Goal: Information Seeking & Learning: Learn about a topic

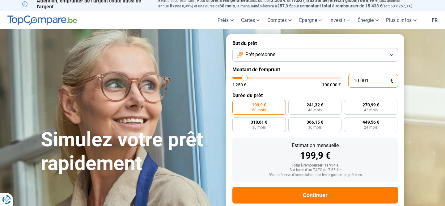
scroll to position [2, 0]
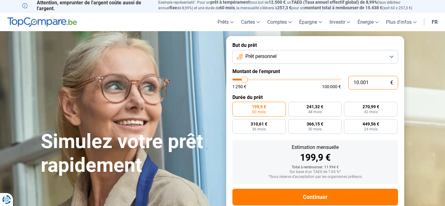
drag, startPoint x: 355, startPoint y: 82, endPoint x: 372, endPoint y: 83, distance: 17.3
click at [372, 83] on input "10.001" at bounding box center [373, 83] width 50 height 14
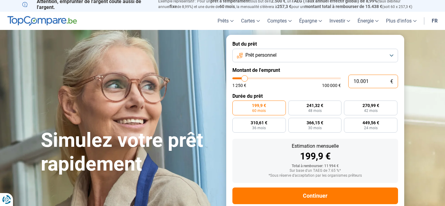
type input "1"
type input "1250"
type input "0"
type input "1250"
type input "1.250"
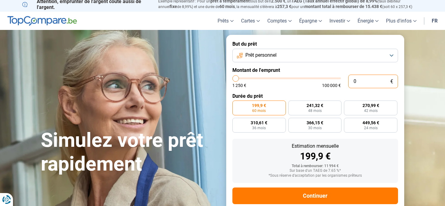
type input "1250"
radio input "true"
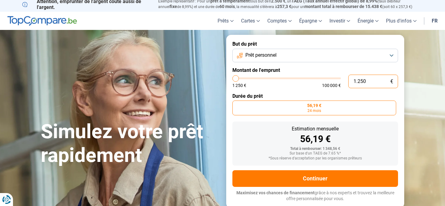
type input "12.503"
type input "12500"
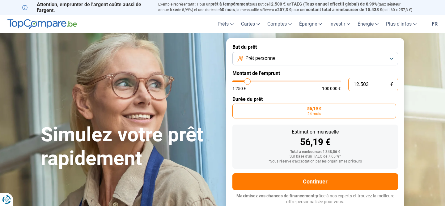
type input "1.250"
type input "1250"
type input "125"
type input "1250"
type input "12"
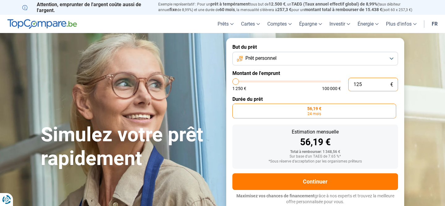
type input "1250"
type input "1"
type input "1250"
type input "13"
type input "1250"
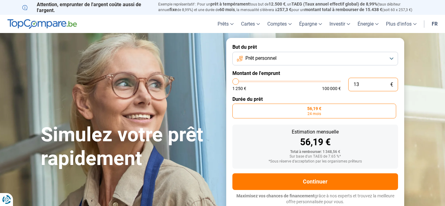
type input "3"
type input "1250"
type input "1.250"
type input "1250"
type input "12.500"
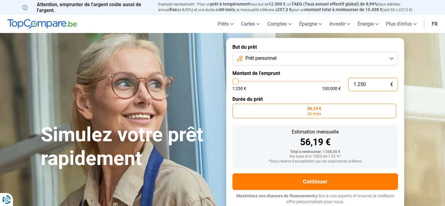
type input "12500"
type input "125.000"
type input "100000"
type input "100.000"
type input "100000"
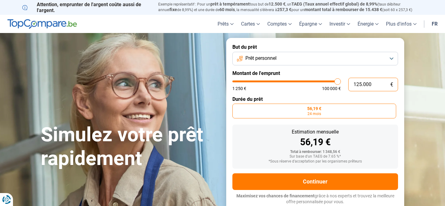
radio input "false"
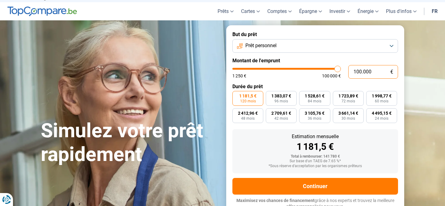
scroll to position [16, 0]
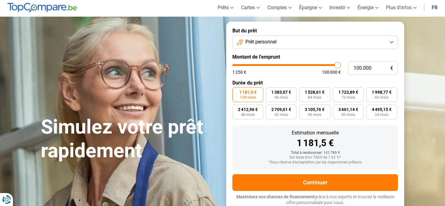
type input "99.250"
type input "99250"
type input "97.750"
type input "97750"
type input "95.500"
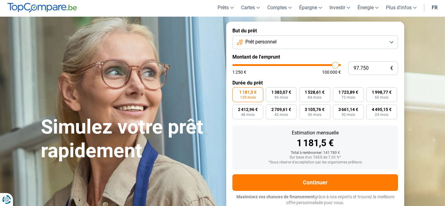
type input "95500"
type input "91.250"
type input "91250"
type input "86.000"
type input "86000"
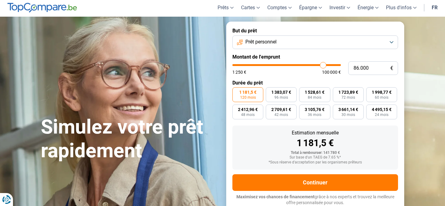
type input "79.000"
type input "79000"
type input "73.500"
type input "73500"
type input "68.000"
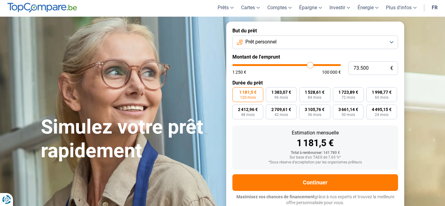
type input "68000"
type input "64.500"
type input "64500"
type input "61.750"
type input "61750"
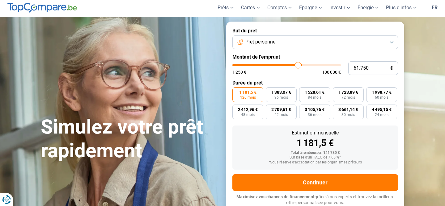
type input "59.250"
type input "59250"
type input "57.000"
type input "57000"
type input "55.000"
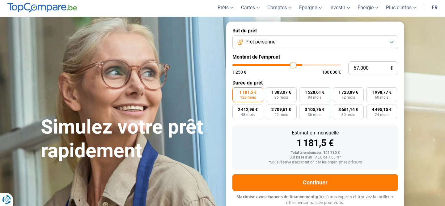
type input "55000"
type input "52.750"
type input "52750"
type input "50.000"
type input "50000"
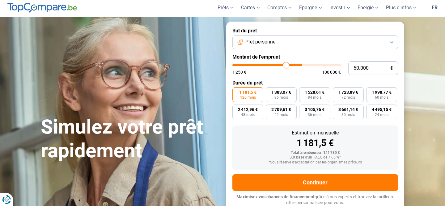
type input "47.500"
type input "47500"
type input "44.000"
type input "44000"
type input "40.750"
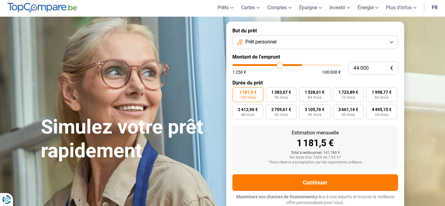
type input "40750"
type input "36.500"
type input "36500"
type input "33.250"
type input "33250"
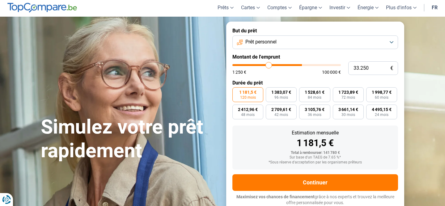
type input "31.500"
type input "31500"
type input "30.500"
type input "30500"
type input "30.000"
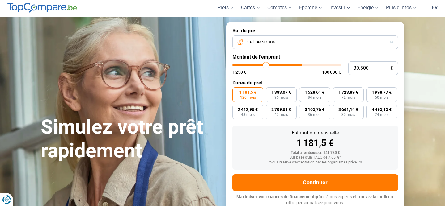
type input "30000"
type input "29.750"
type input "29750"
type input "29.250"
type input "29250"
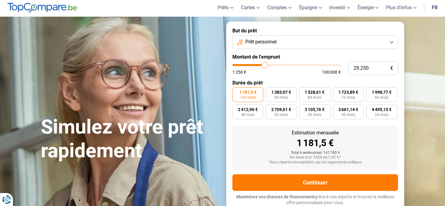
type input "28.250"
type input "28250"
type input "27.250"
type input "27250"
type input "26.000"
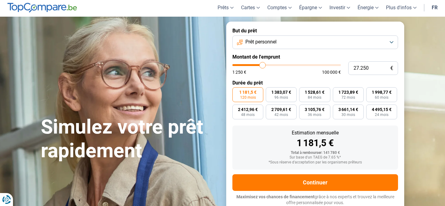
type input "26000"
type input "24.250"
type input "24250"
type input "23.250"
type input "23250"
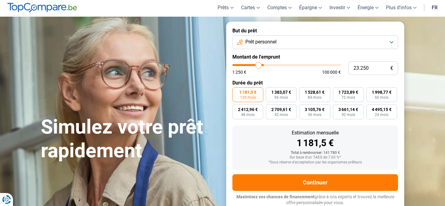
type input "22.000"
type input "22000"
type input "21.250"
type input "21250"
type input "21.000"
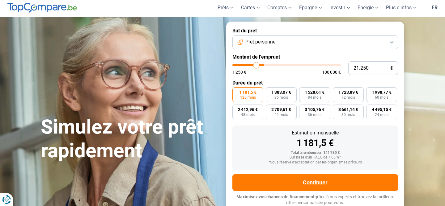
type input "21000"
type input "20.500"
type input "20500"
type input "20.000"
type input "20000"
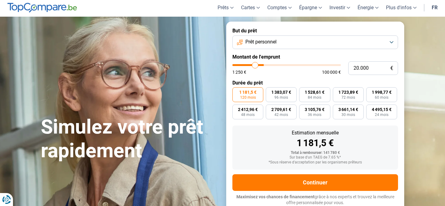
type input "19.750"
type input "19750"
type input "19.250"
type input "19250"
type input "19.000"
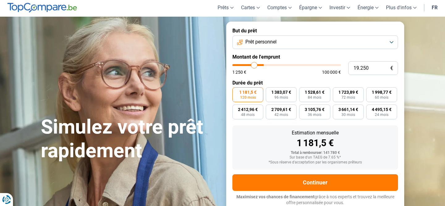
type input "19000"
type input "18.500"
type input "18500"
type input "18.250"
type input "18250"
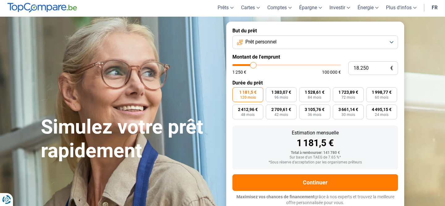
type input "18.000"
type input "18000"
type input "17.750"
type input "17750"
type input "17.500"
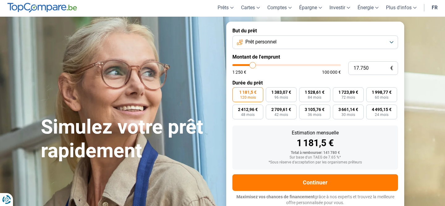
type input "17500"
type input "17.250"
type input "17250"
type input "16.750"
type input "16750"
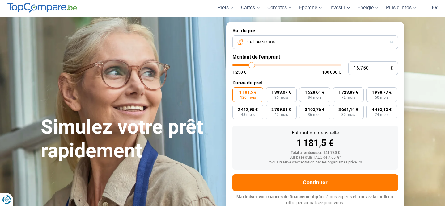
type input "16.500"
type input "16500"
type input "16.750"
type input "16750"
type input "17.000"
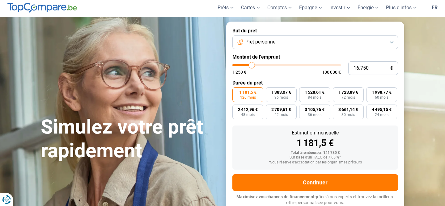
type input "17000"
type input "16.500"
type input "16500"
type input "16.000"
type input "16000"
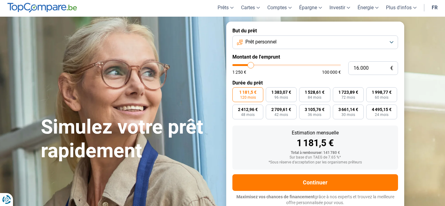
type input "15.500"
type input "15500"
type input "15.250"
type input "15250"
type input "14.750"
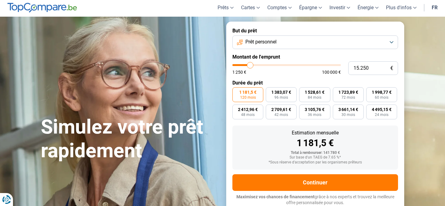
type input "14750"
type input "14.500"
type input "14500"
type input "14.250"
type input "14250"
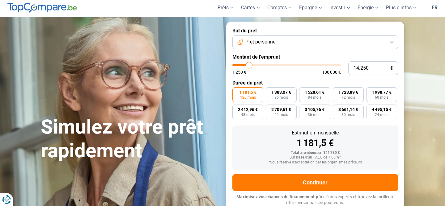
type input "14.000"
type input "14000"
type input "13.750"
type input "13750"
type input "13.500"
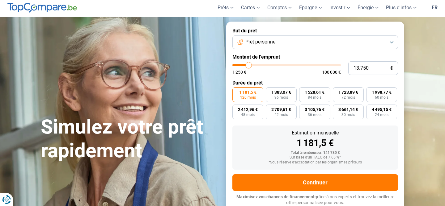
type input "13500"
type input "13.250"
type input "13250"
type input "13.000"
type input "13000"
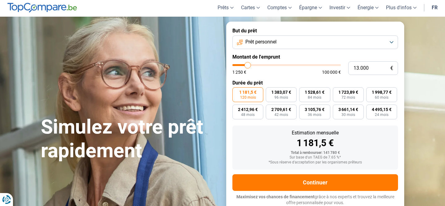
type input "12.750"
type input "12750"
type input "12.500"
type input "12500"
type input "12.250"
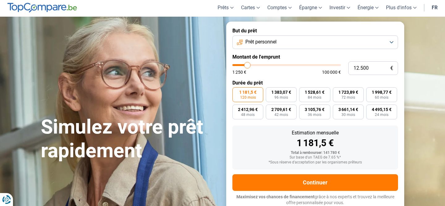
type input "12250"
type input "12.000"
type input "12000"
type input "11.750"
type input "11750"
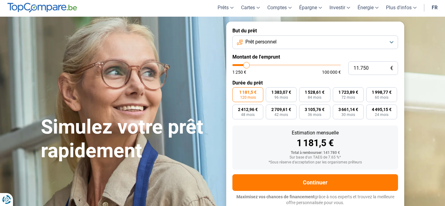
type input "11.500"
type input "11500"
type input "11.250"
type input "11250"
type input "10.750"
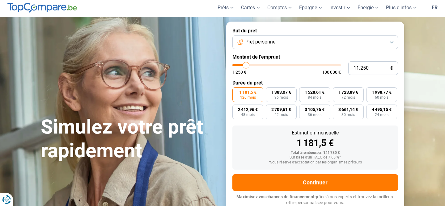
type input "10750"
type input "10.500"
type input "10500"
type input "10.250"
type input "10250"
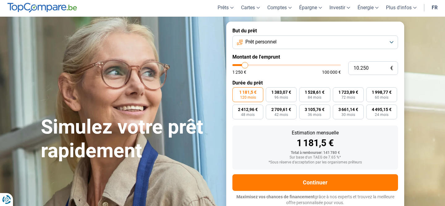
type input "10.000"
type input "10000"
type input "9.750"
type input "9750"
type input "9.250"
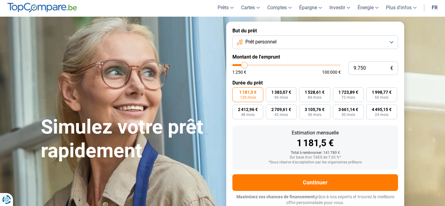
type input "9250"
type input "9.000"
type input "9000"
type input "8.750"
type input "8750"
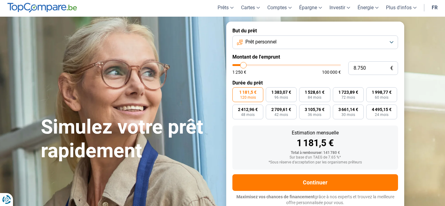
type input "8.500"
type input "8500"
type input "8.250"
type input "8250"
type input "8.000"
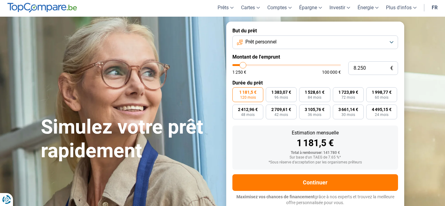
type input "8000"
type input "7.750"
type input "7750"
type input "7.500"
type input "7500"
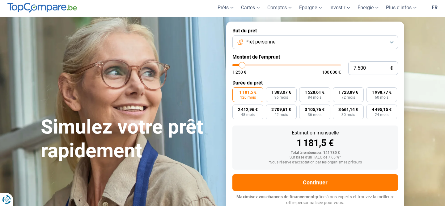
type input "7.250"
type input "7250"
type input "7.000"
type input "7000"
type input "6.750"
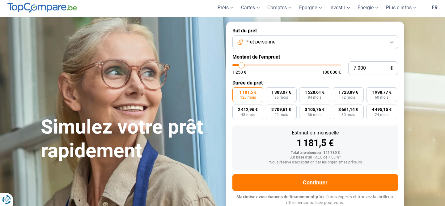
type input "6750"
type input "6.500"
type input "6500"
type input "6.250"
type input "6250"
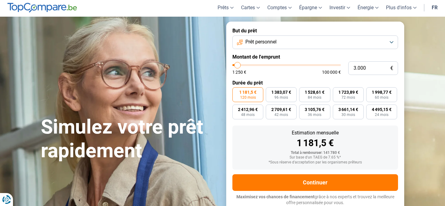
drag, startPoint x: 338, startPoint y: 67, endPoint x: 237, endPoint y: 70, distance: 100.4
click at [237, 70] on div "1 250 € 100 000 €" at bounding box center [286, 69] width 108 height 10
click at [245, 131] on div "Estimation mensuelle" at bounding box center [315, 133] width 156 height 5
click at [371, 70] on input "3.000" at bounding box center [373, 68] width 50 height 14
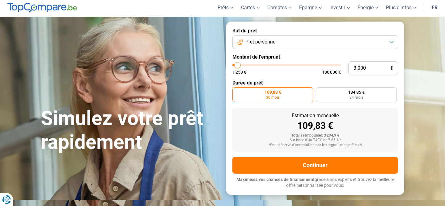
click at [296, 79] on form "But du prêt Prêt personnel Montant de l'emprunt 3.000 € 1 250 € 100 000 € Durée…" at bounding box center [315, 108] width 178 height 173
